Goal: Information Seeking & Learning: Learn about a topic

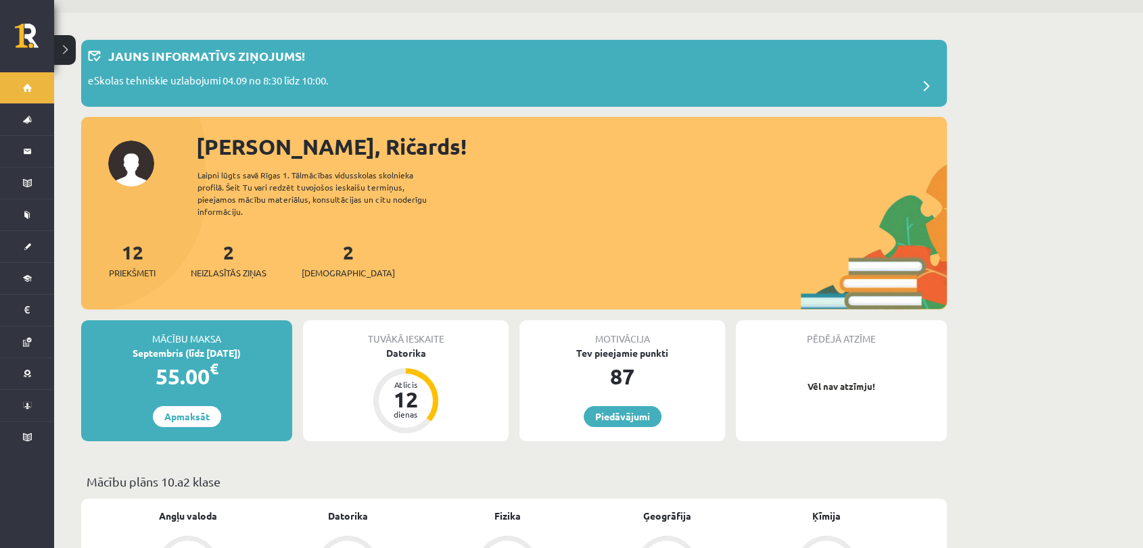
scroll to position [75, 0]
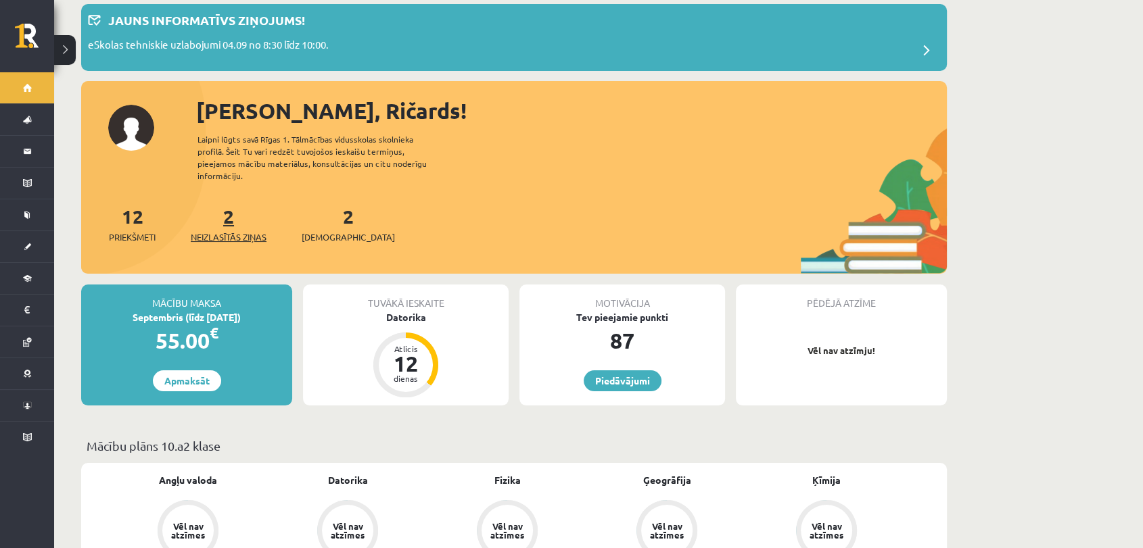
click at [249, 231] on span "Neizlasītās ziņas" at bounding box center [229, 238] width 76 height 14
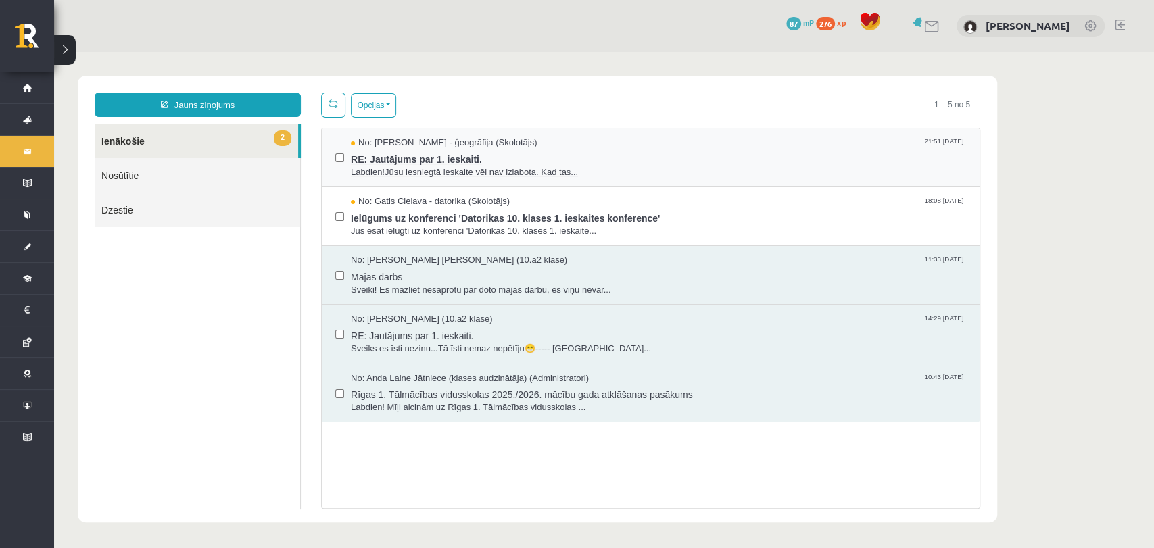
click at [461, 170] on span "Labdien!Jūsu iesniegtā ieskaite vēl nav izlabota. Kad tas..." at bounding box center [658, 172] width 615 height 13
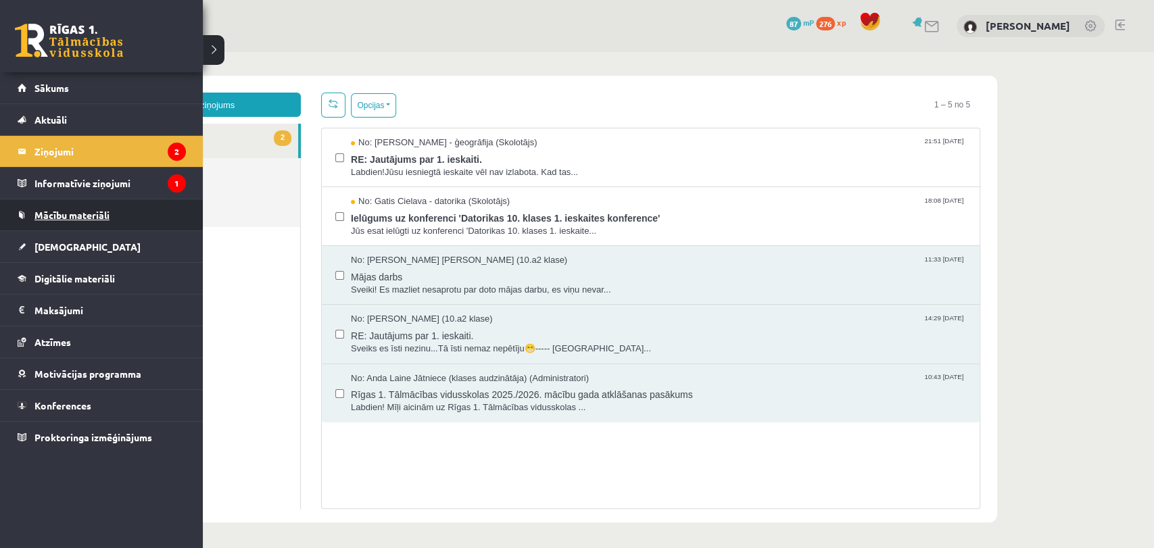
click at [71, 207] on link "Mācību materiāli" at bounding box center [102, 215] width 168 height 31
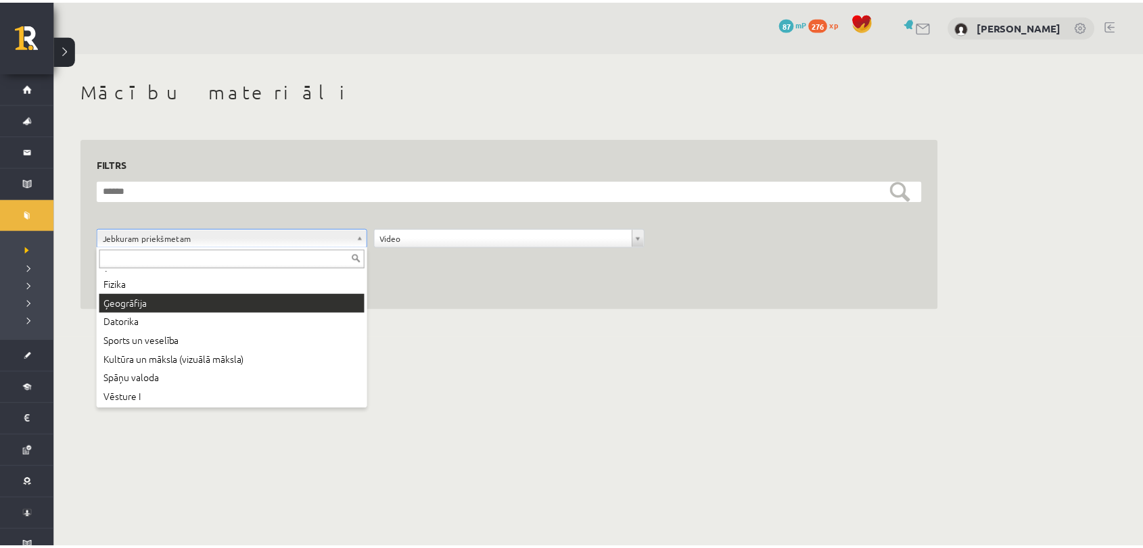
scroll to position [111, 0]
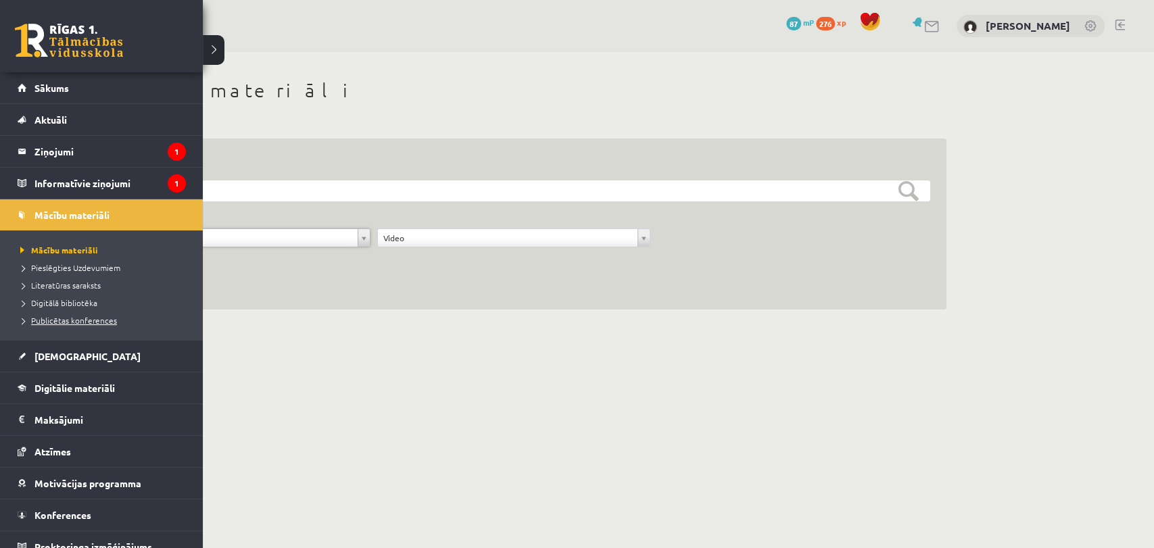
click at [85, 319] on span "Publicētas konferences" at bounding box center [67, 320] width 100 height 11
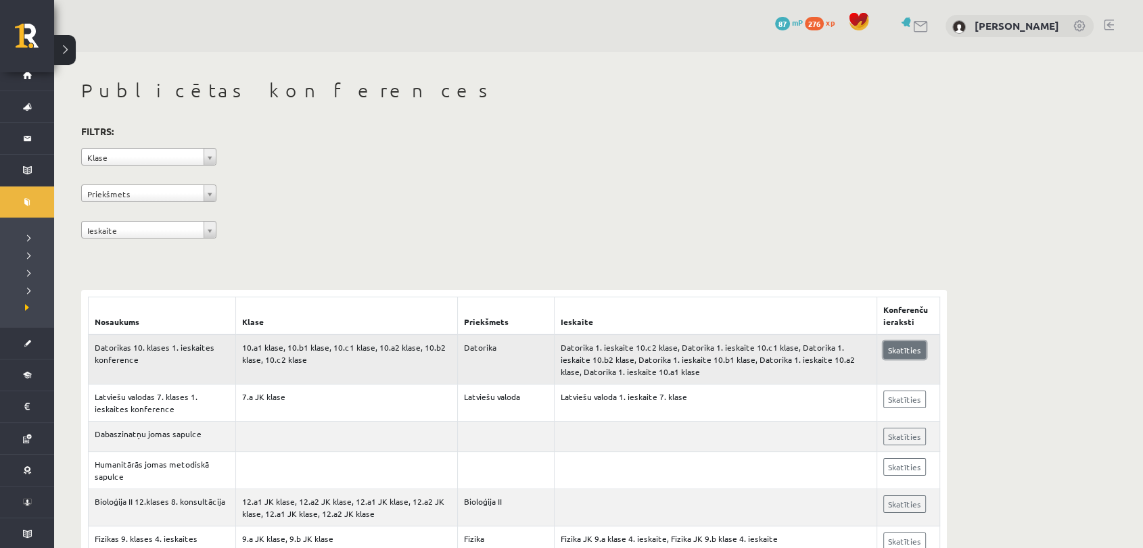
click at [911, 346] on link "Skatīties" at bounding box center [904, 351] width 43 height 18
